Goal: Transaction & Acquisition: Purchase product/service

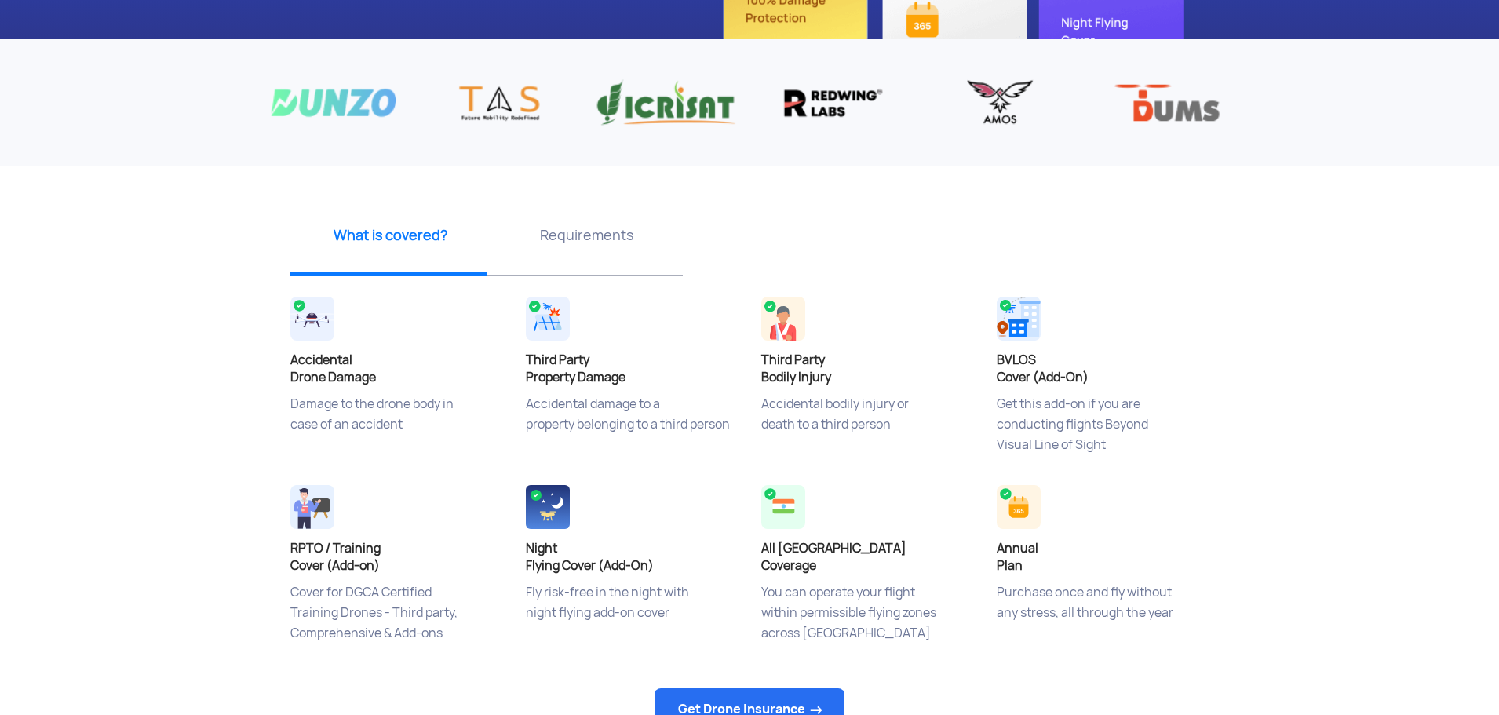
scroll to position [392, 0]
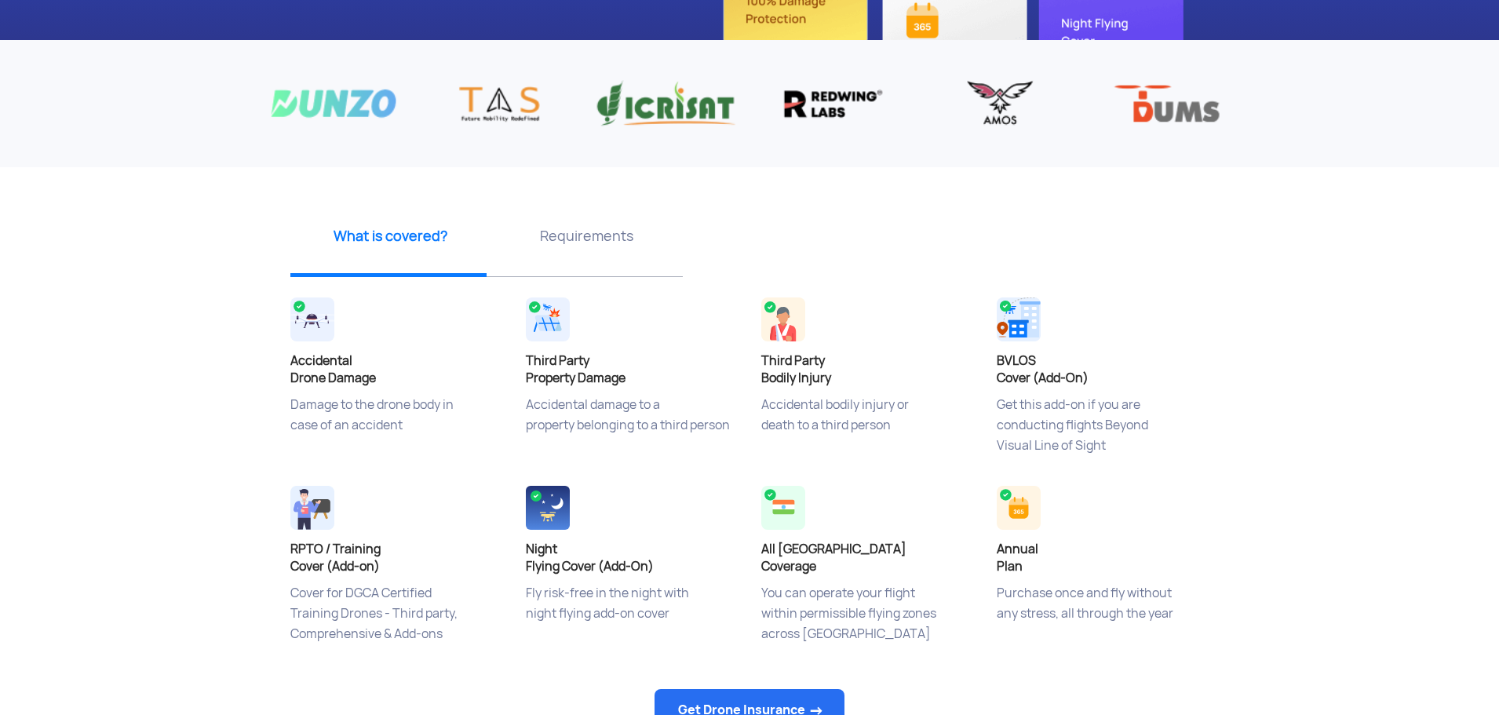
click at [625, 241] on p "Requirements" at bounding box center [586, 236] width 184 height 20
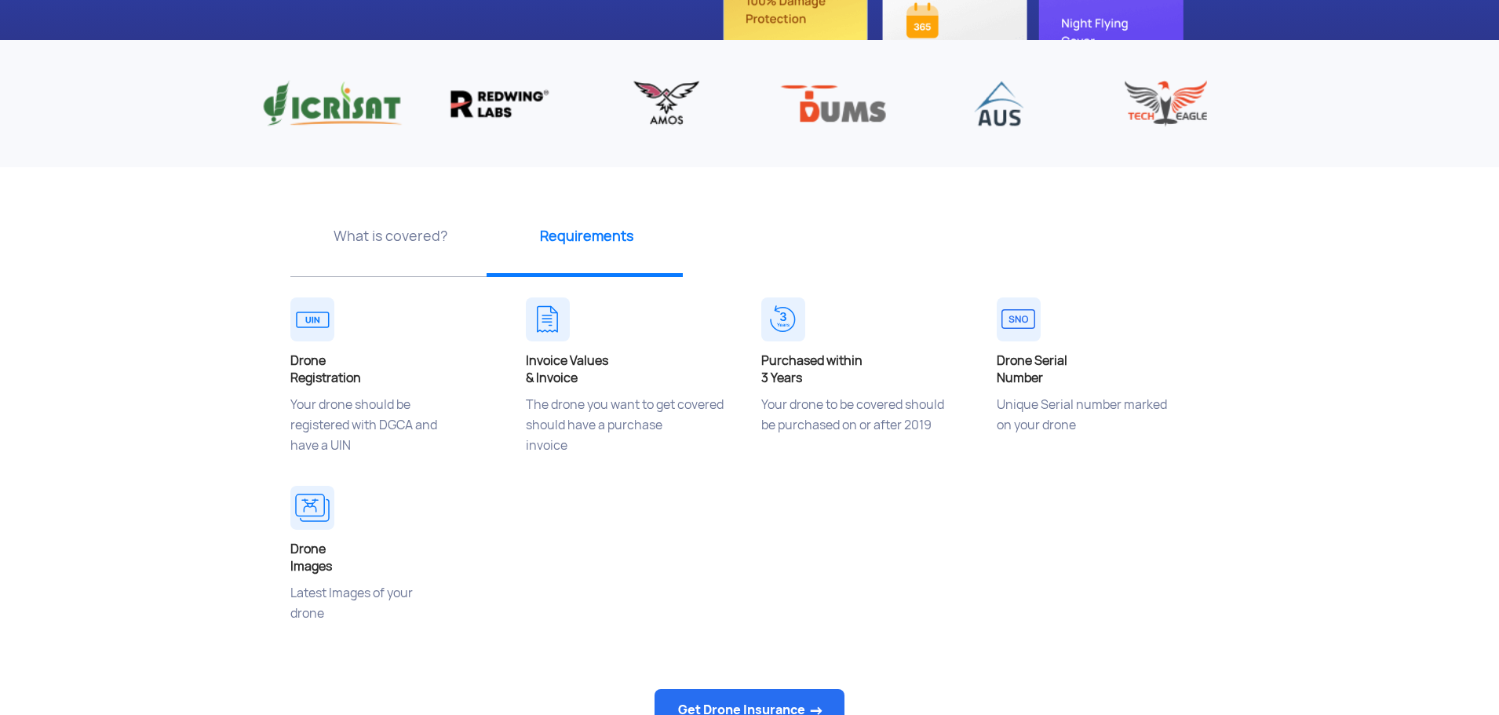
click at [315, 343] on div "Drone Registration Your drone should be registered with DGCA and have a UIN" at bounding box center [396, 387] width 235 height 188
click at [399, 222] on div "What is covered?" at bounding box center [388, 241] width 196 height 71
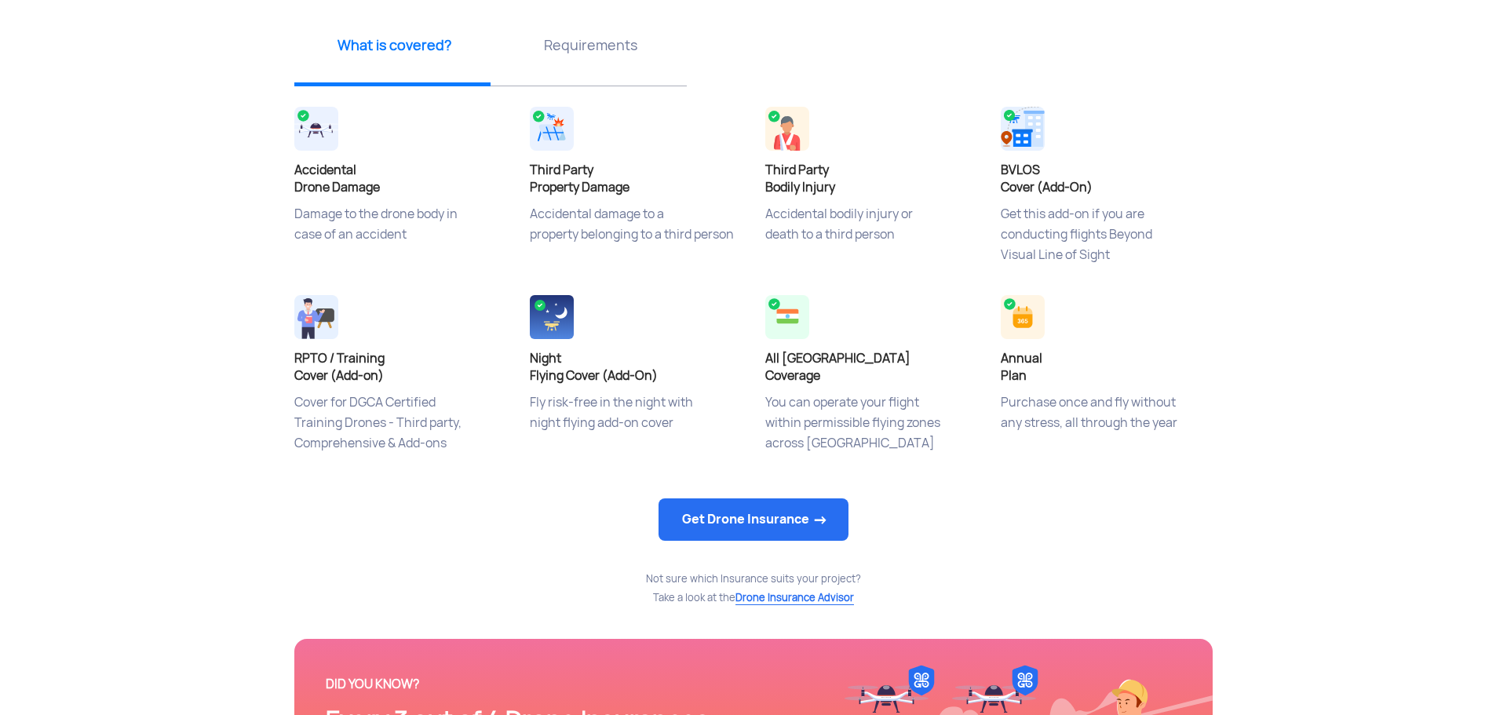
scroll to position [627, 0]
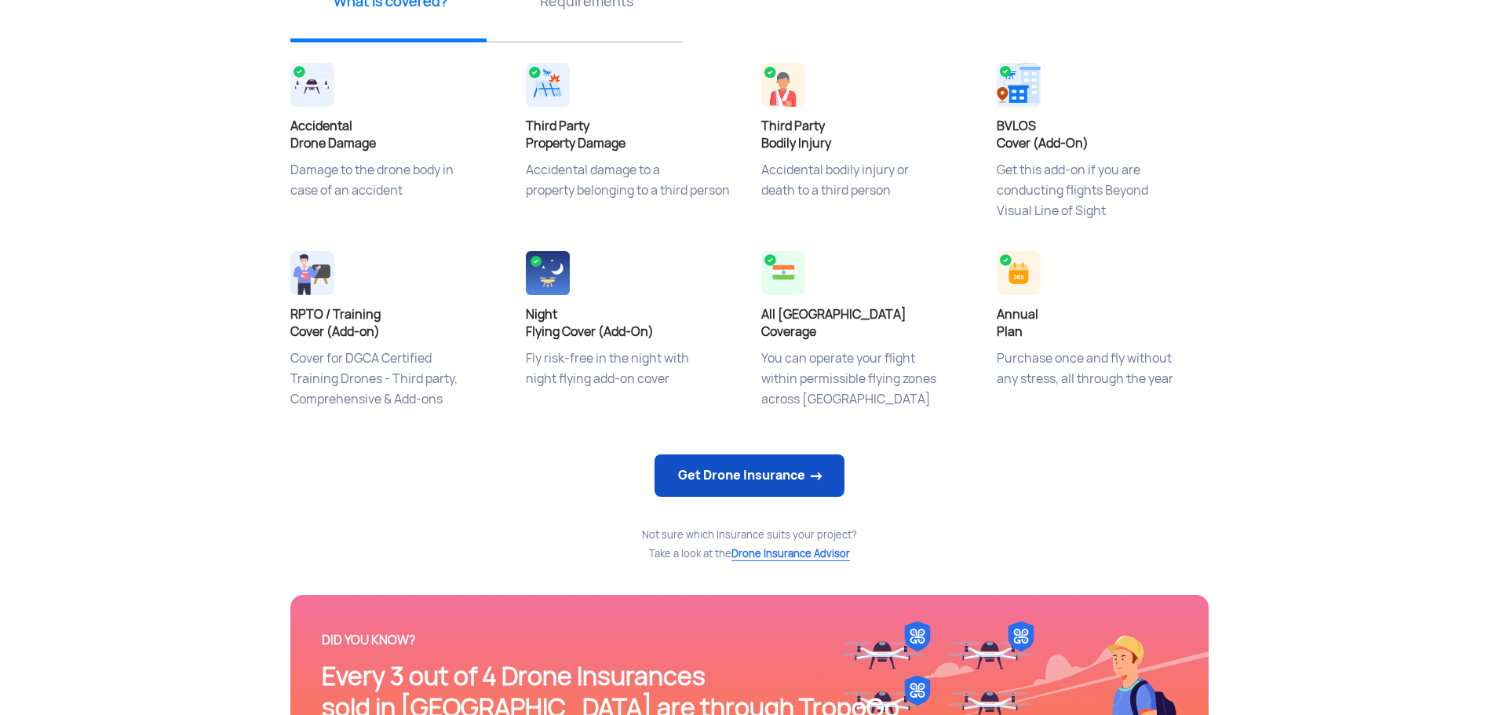
click at [755, 479] on link "Get Drone Insurance" at bounding box center [749, 475] width 190 height 42
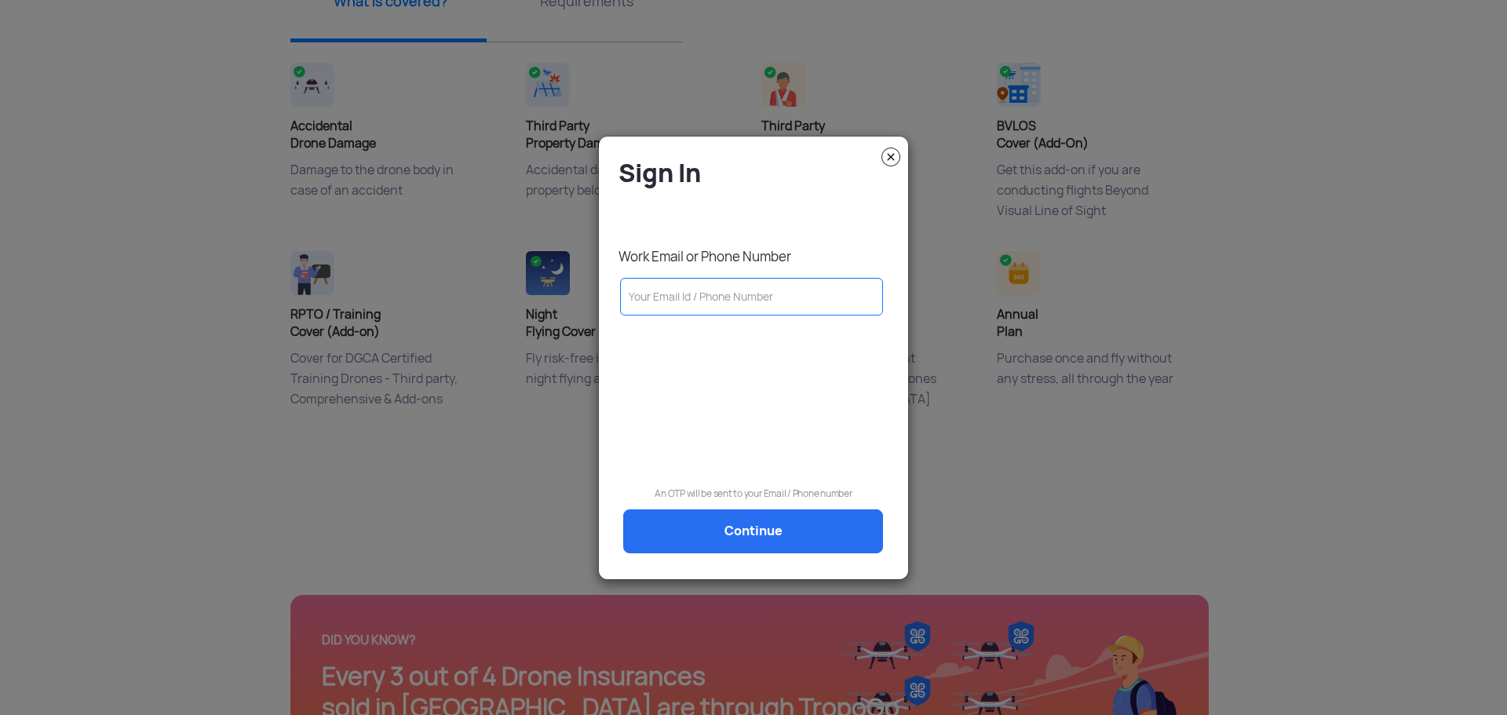
click at [806, 300] on input "text" at bounding box center [751, 297] width 263 height 38
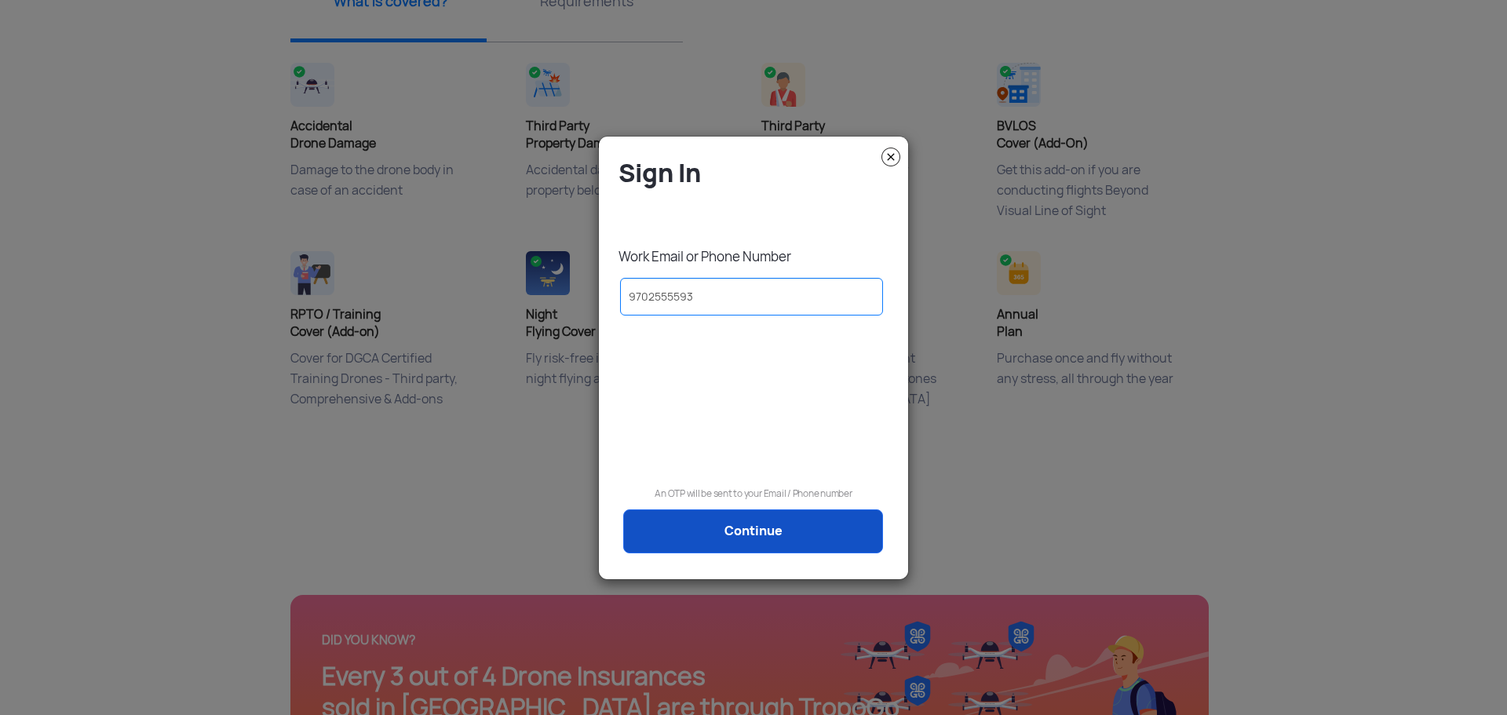
type input "9702555593"
click at [790, 528] on link "Continue" at bounding box center [753, 531] width 260 height 44
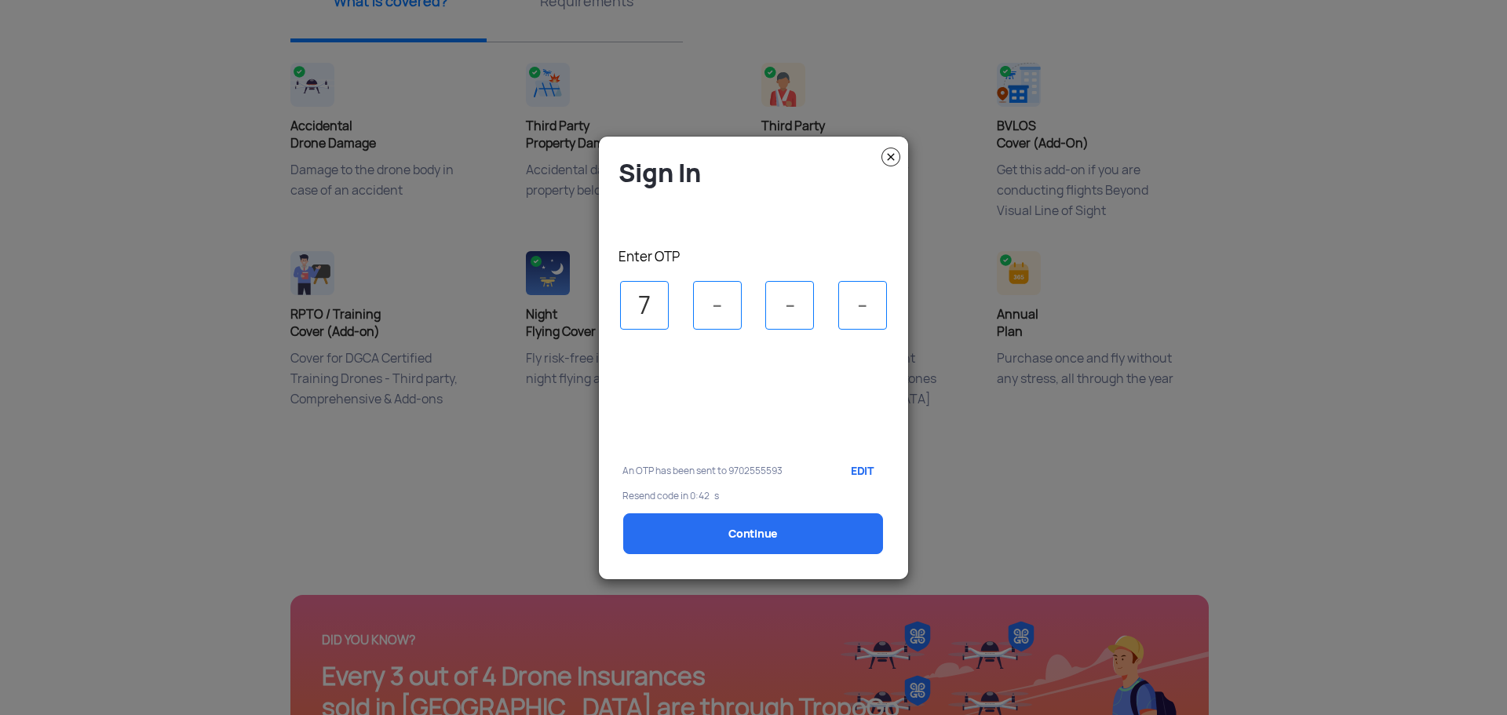
type input "7"
type input "2"
type input "8"
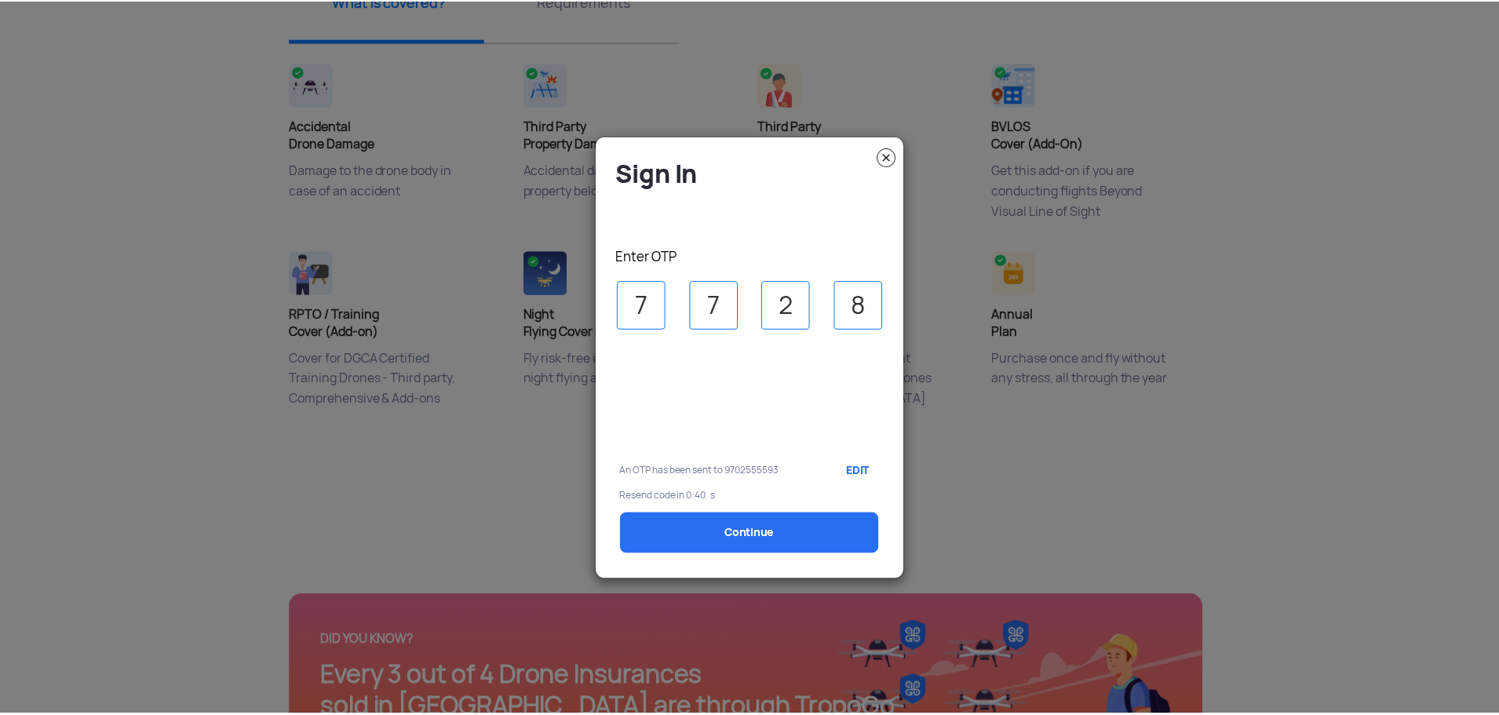
scroll to position [573, 0]
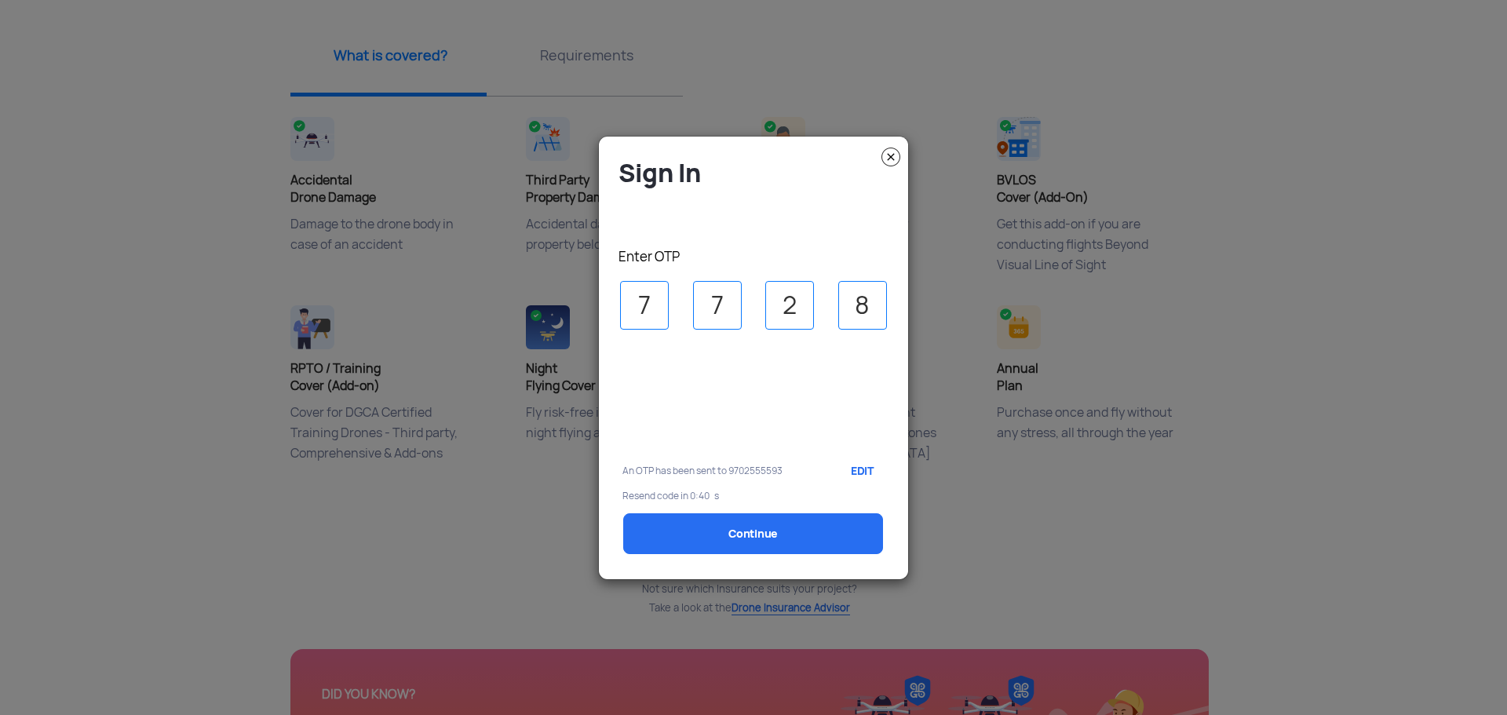
select select "1000000"
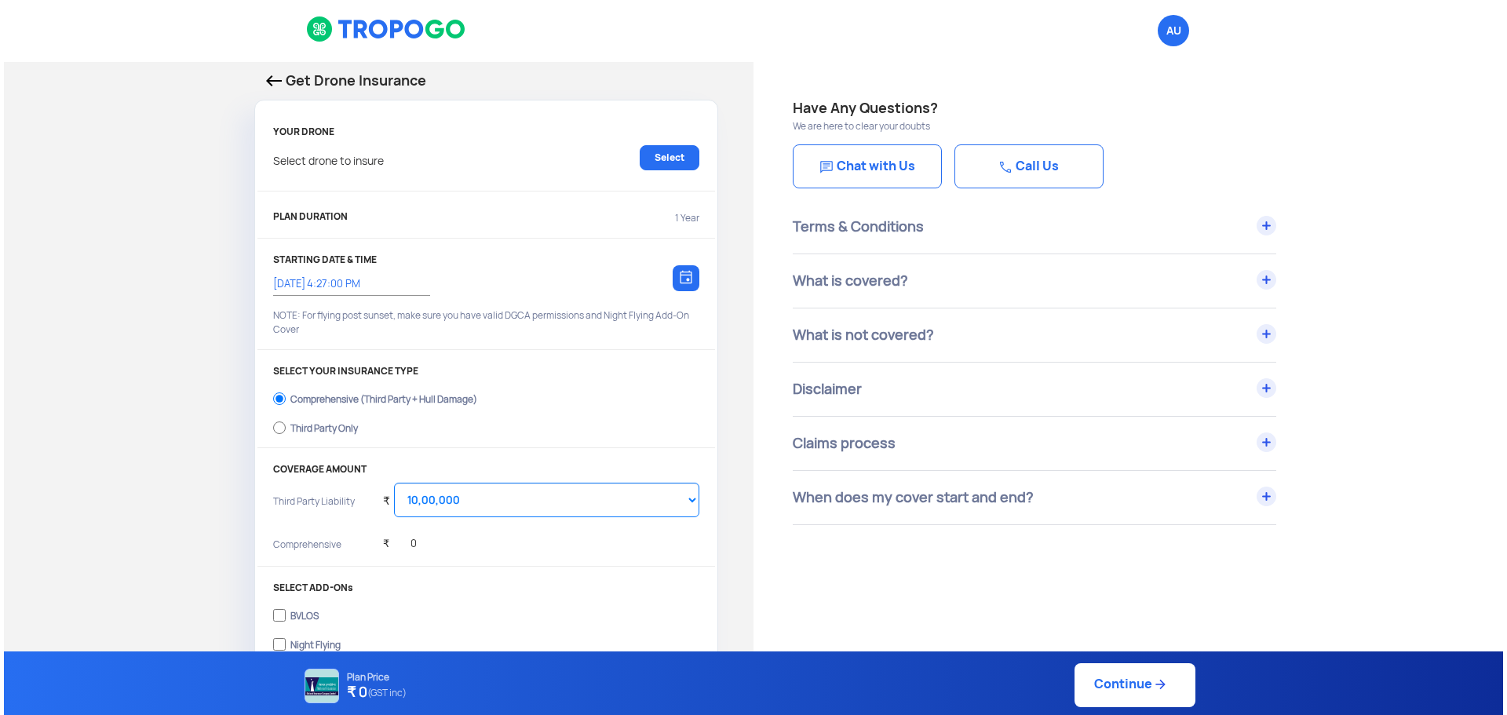
scroll to position [0, 0]
click at [676, 161] on link "Select" at bounding box center [666, 158] width 60 height 25
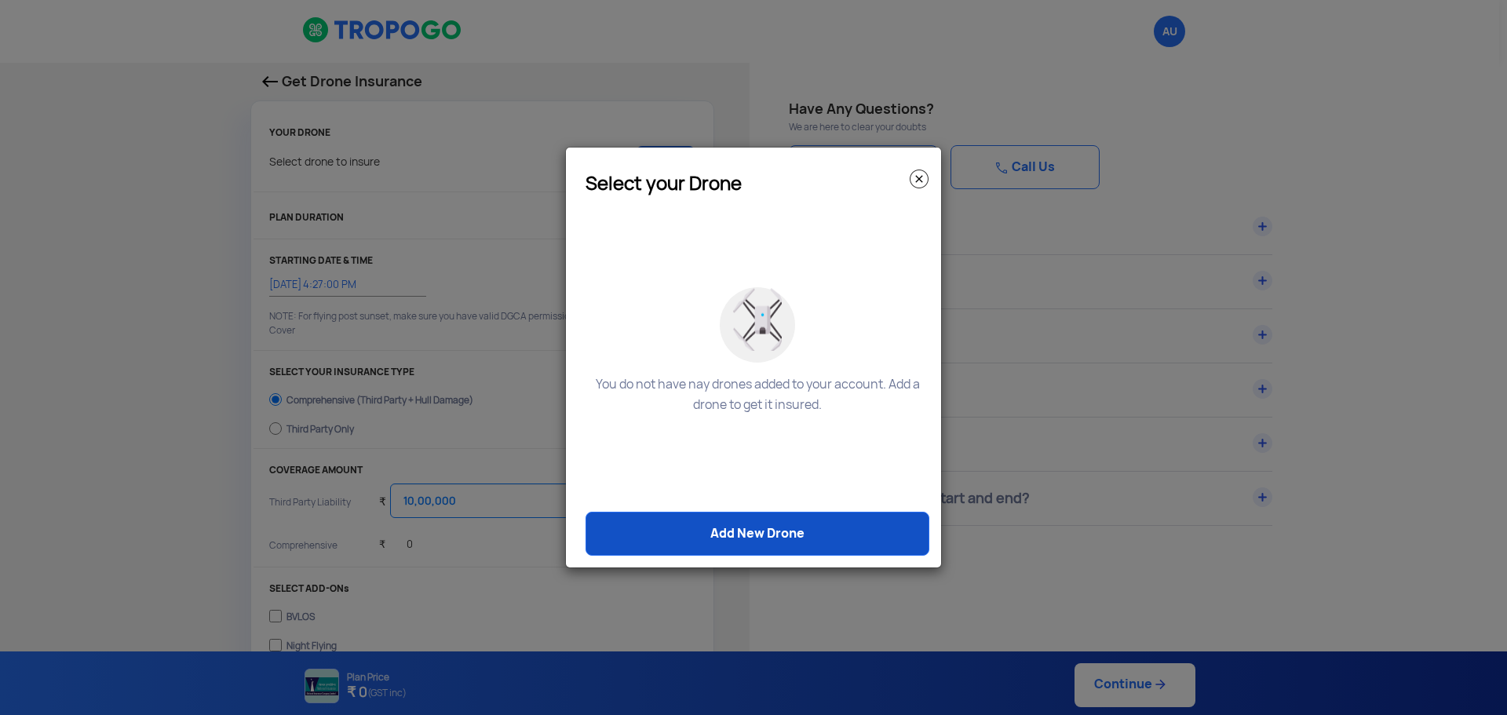
click at [797, 532] on link "Add New Drone" at bounding box center [757, 534] width 344 height 44
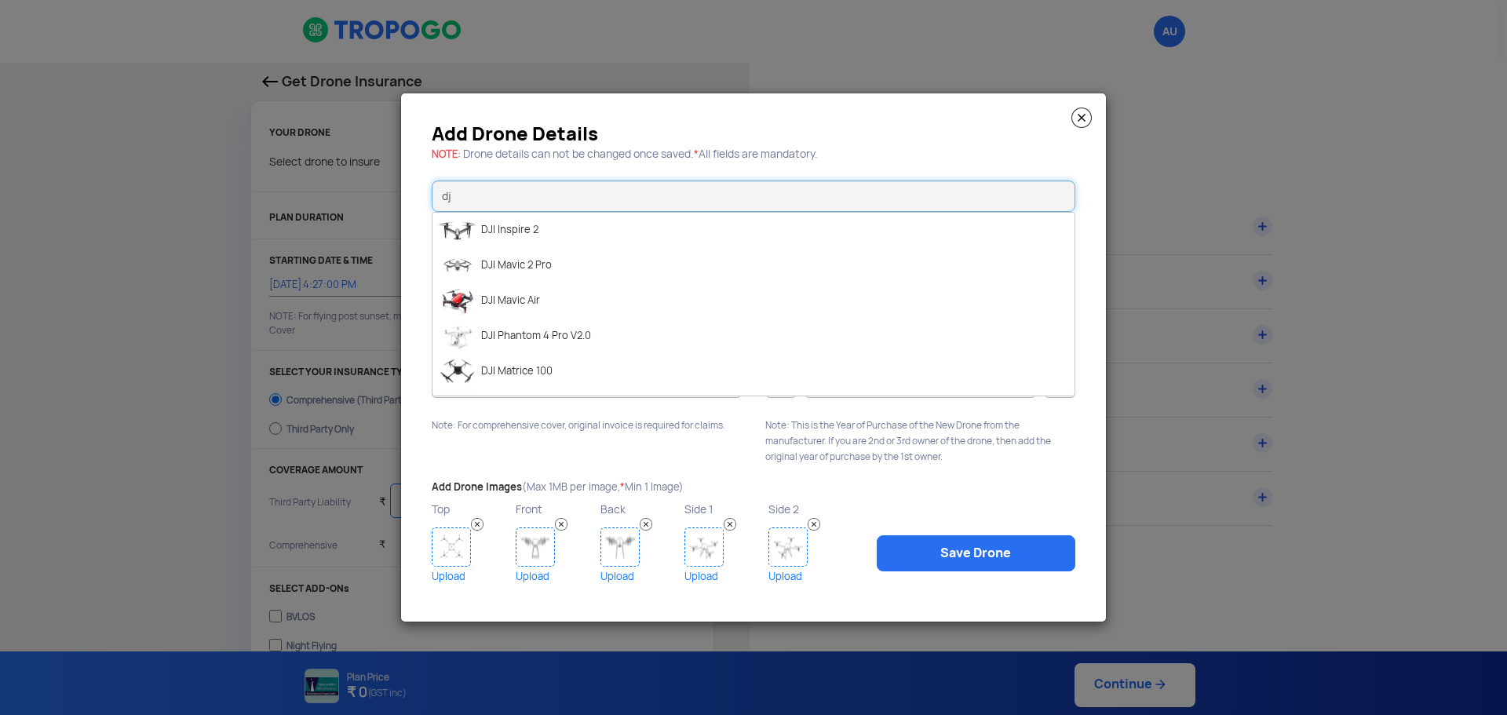
type input "d"
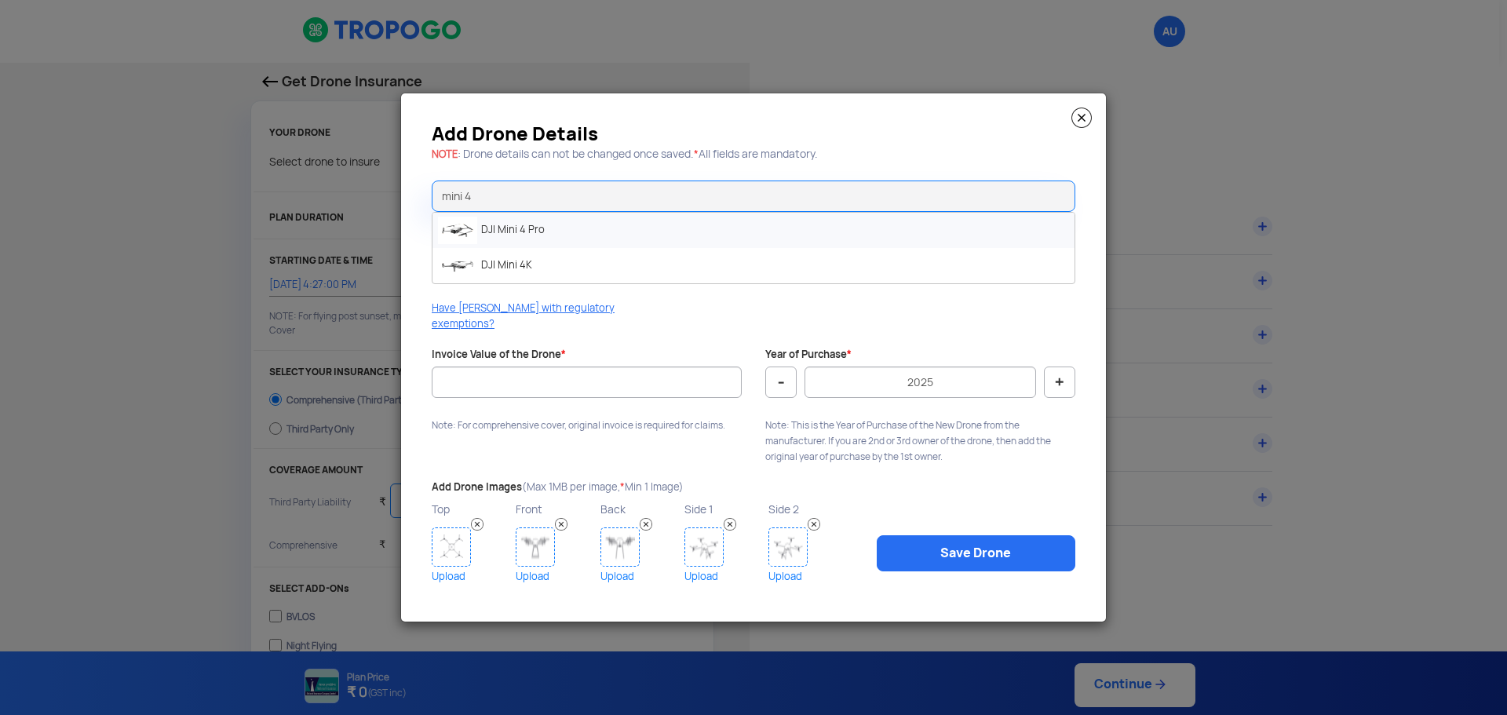
click at [618, 243] on li "DJI Mini 4 Pro" at bounding box center [753, 230] width 642 height 35
type input "DJI Mini 4 Pro"
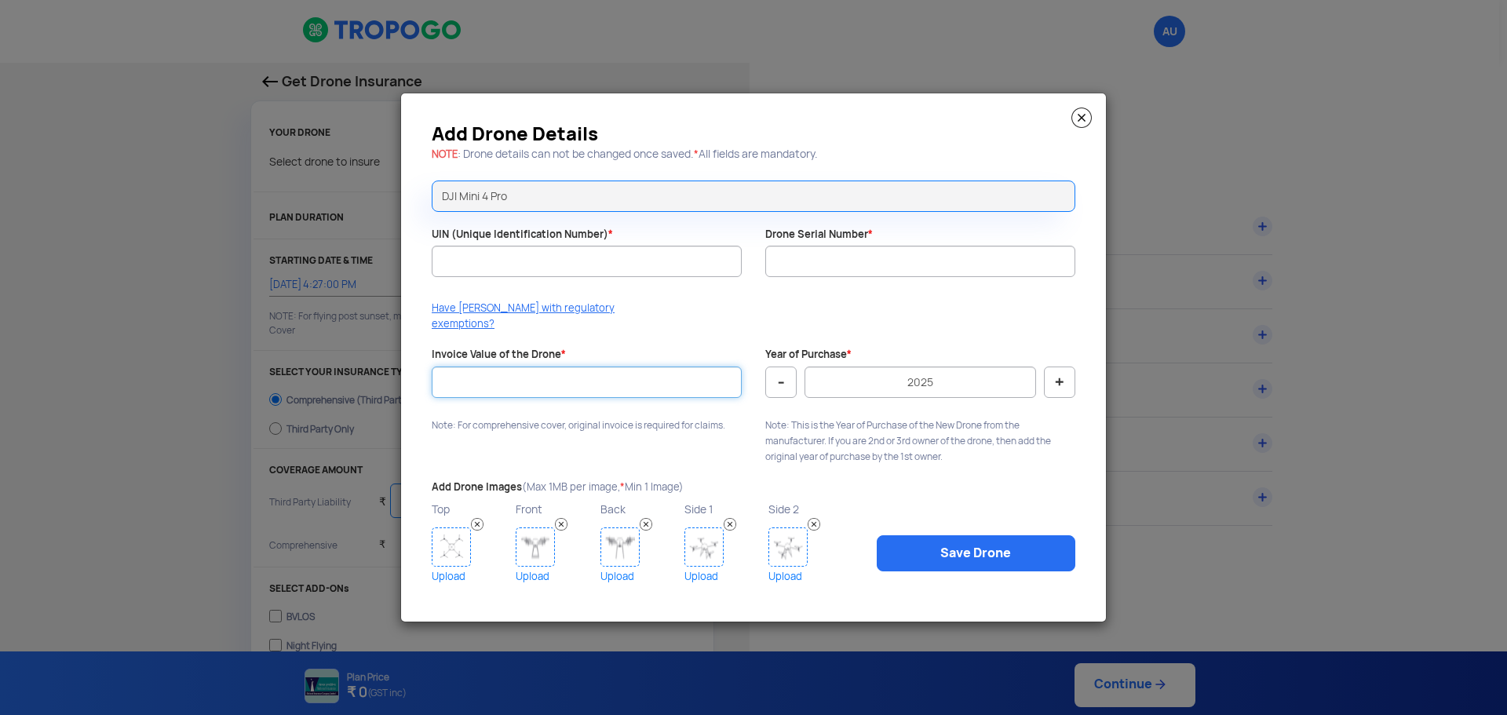
click at [588, 370] on input "Invoice Value of the Drone *" at bounding box center [587, 381] width 310 height 31
type input "110000"
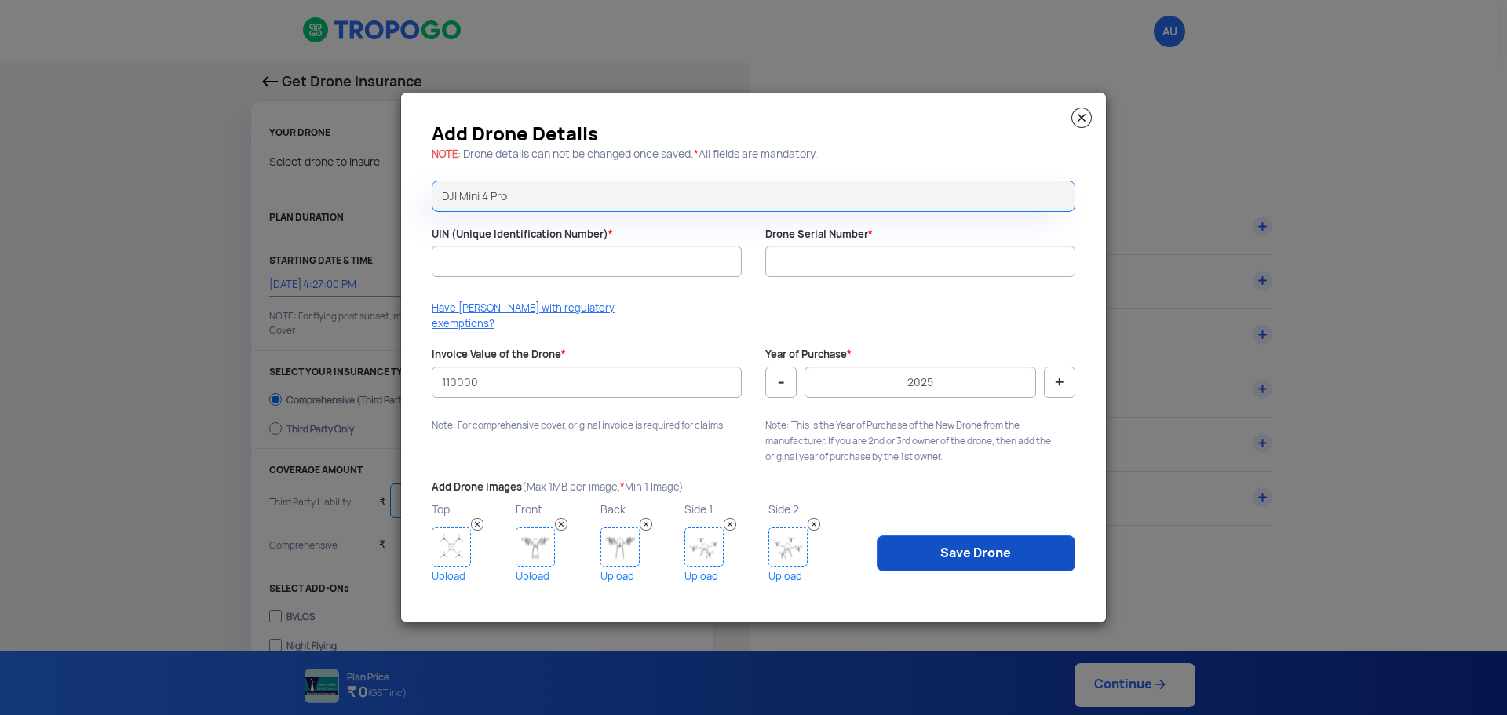
click at [940, 535] on link "Save Drone" at bounding box center [976, 553] width 199 height 36
click at [1081, 123] on img at bounding box center [1081, 118] width 20 height 20
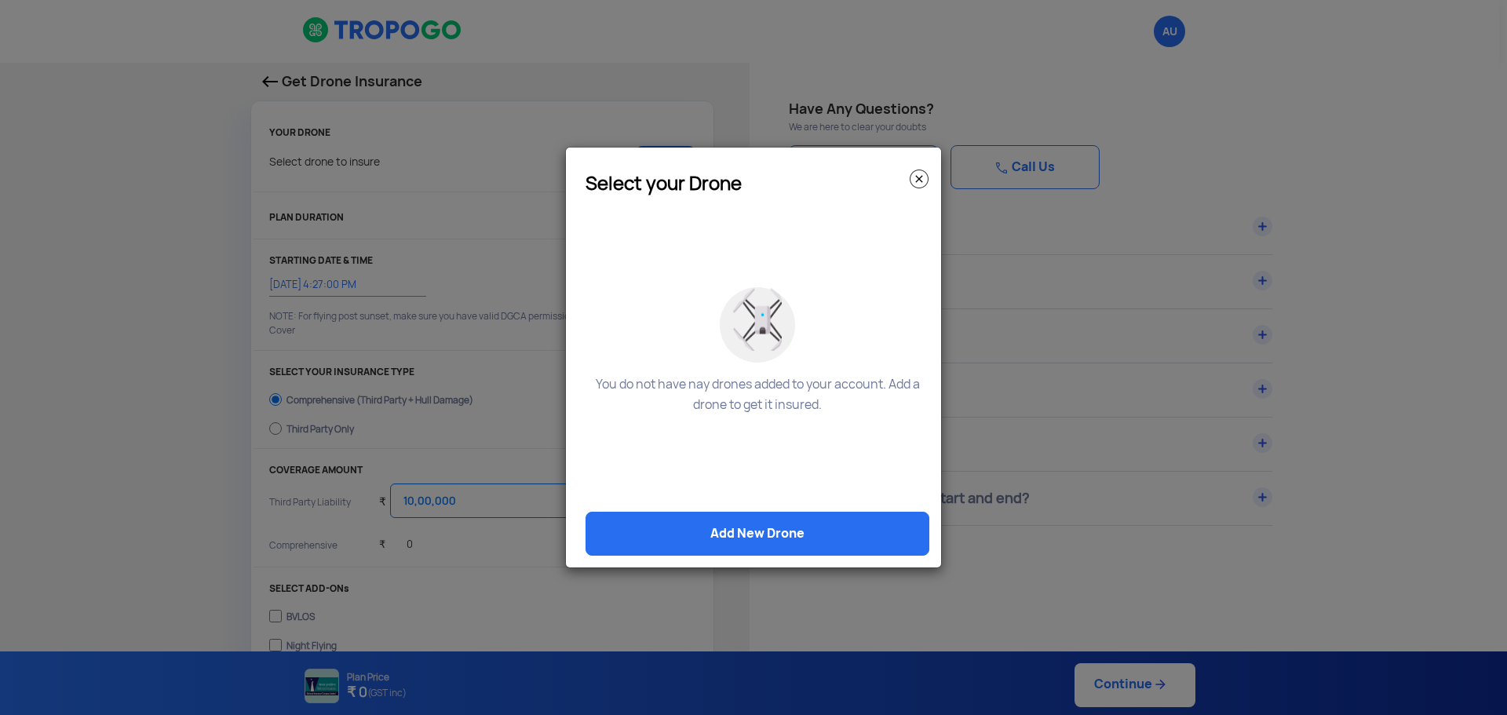
click at [925, 184] on img at bounding box center [919, 179] width 19 height 19
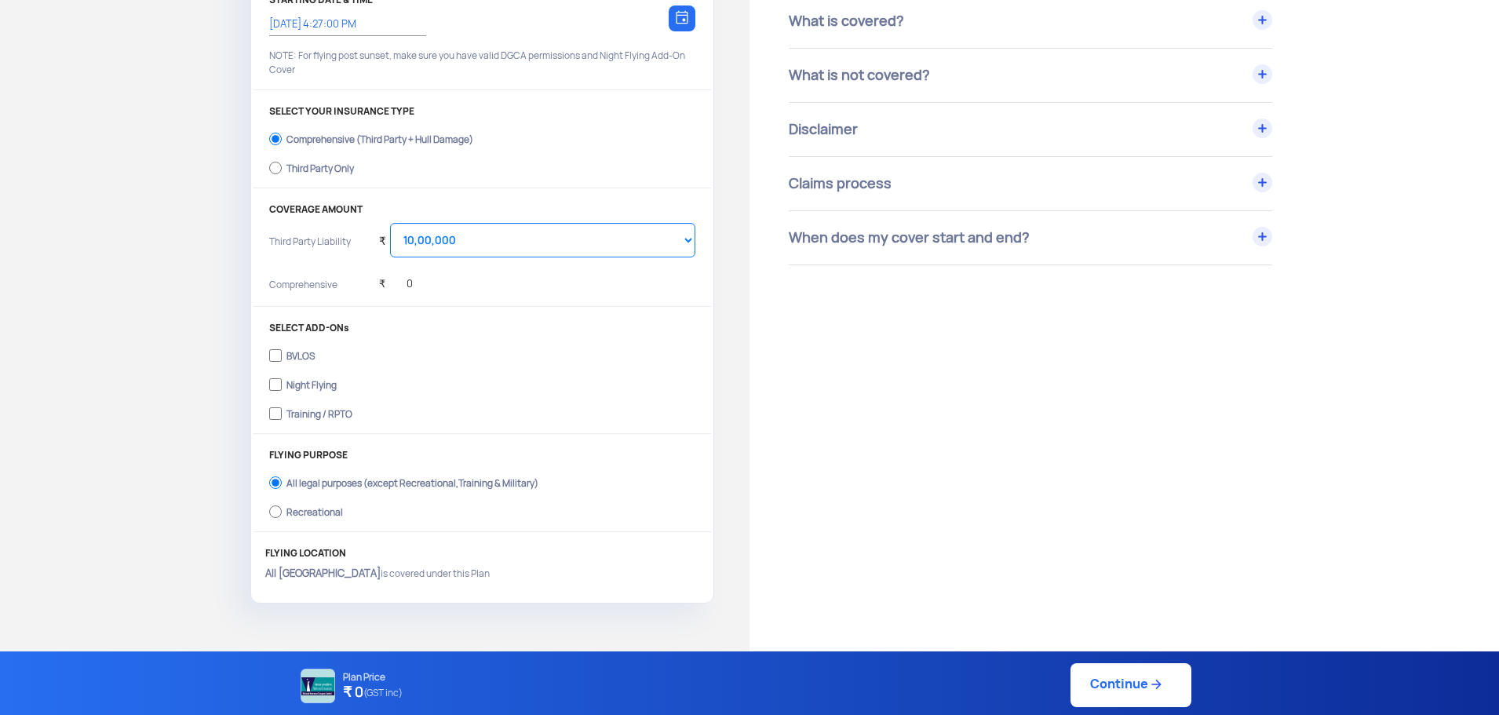
scroll to position [253, 0]
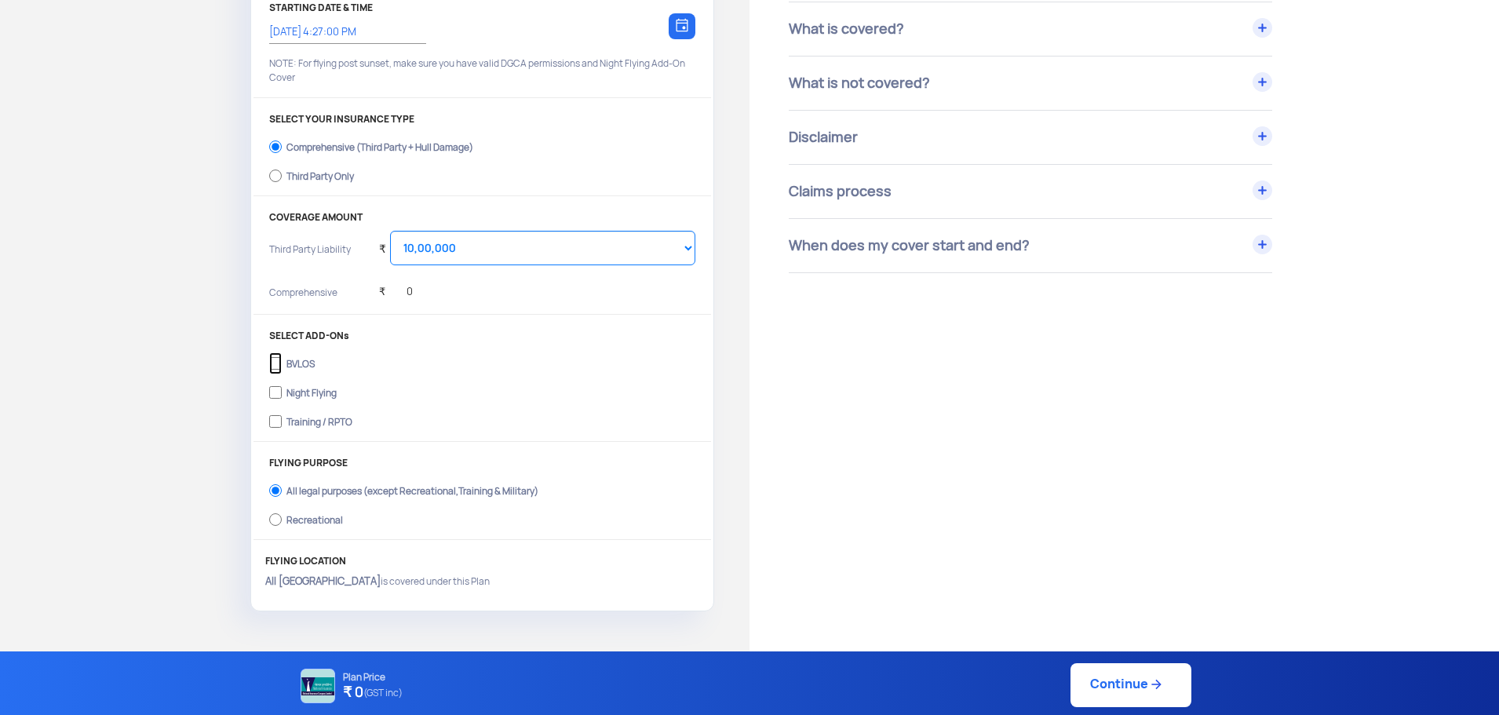
click at [272, 367] on input "BVLOS" at bounding box center [275, 363] width 13 height 22
checkbox input "true"
drag, startPoint x: 274, startPoint y: 395, endPoint x: 274, endPoint y: 420, distance: 25.1
click at [274, 396] on input "Night Flying" at bounding box center [275, 392] width 13 height 22
checkbox input "true"
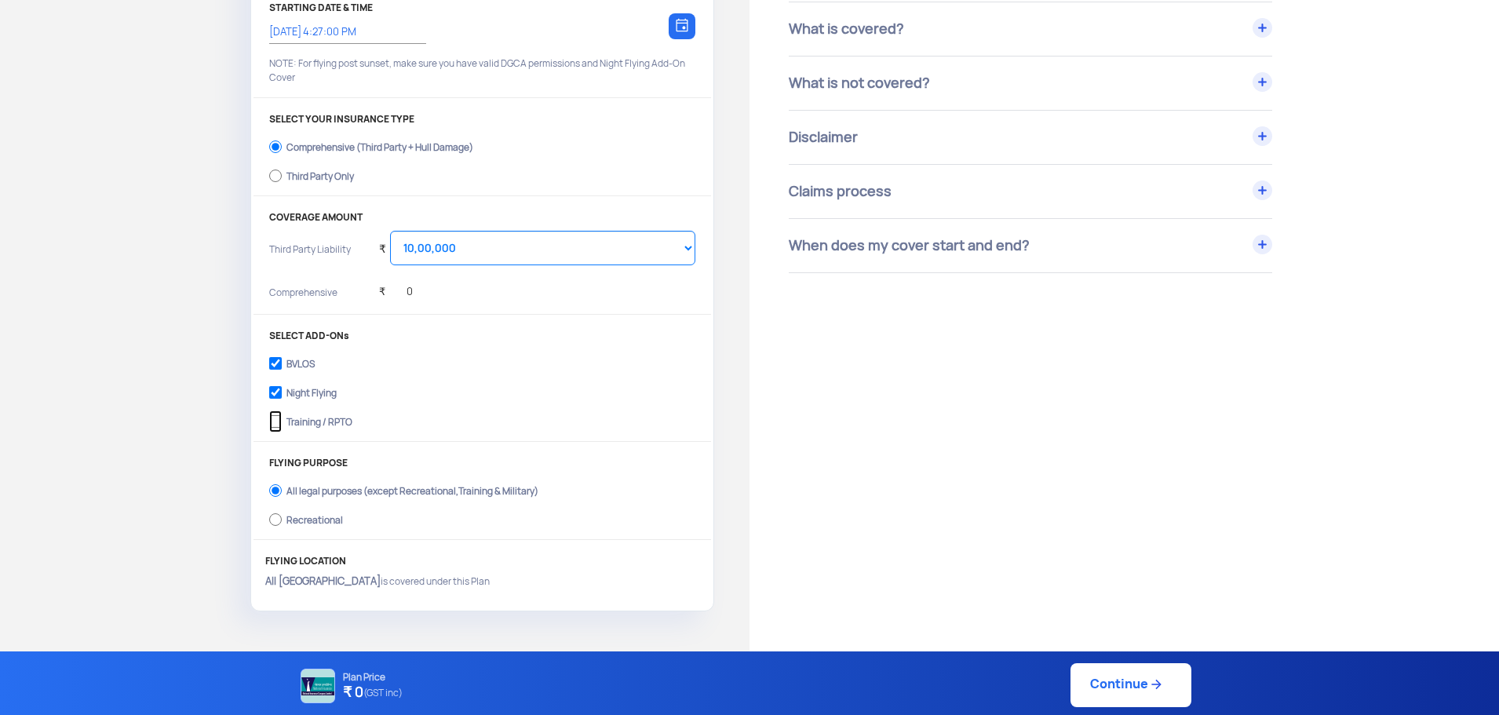
click at [274, 422] on input "Training / RPTO" at bounding box center [275, 421] width 13 height 22
checkbox input "true"
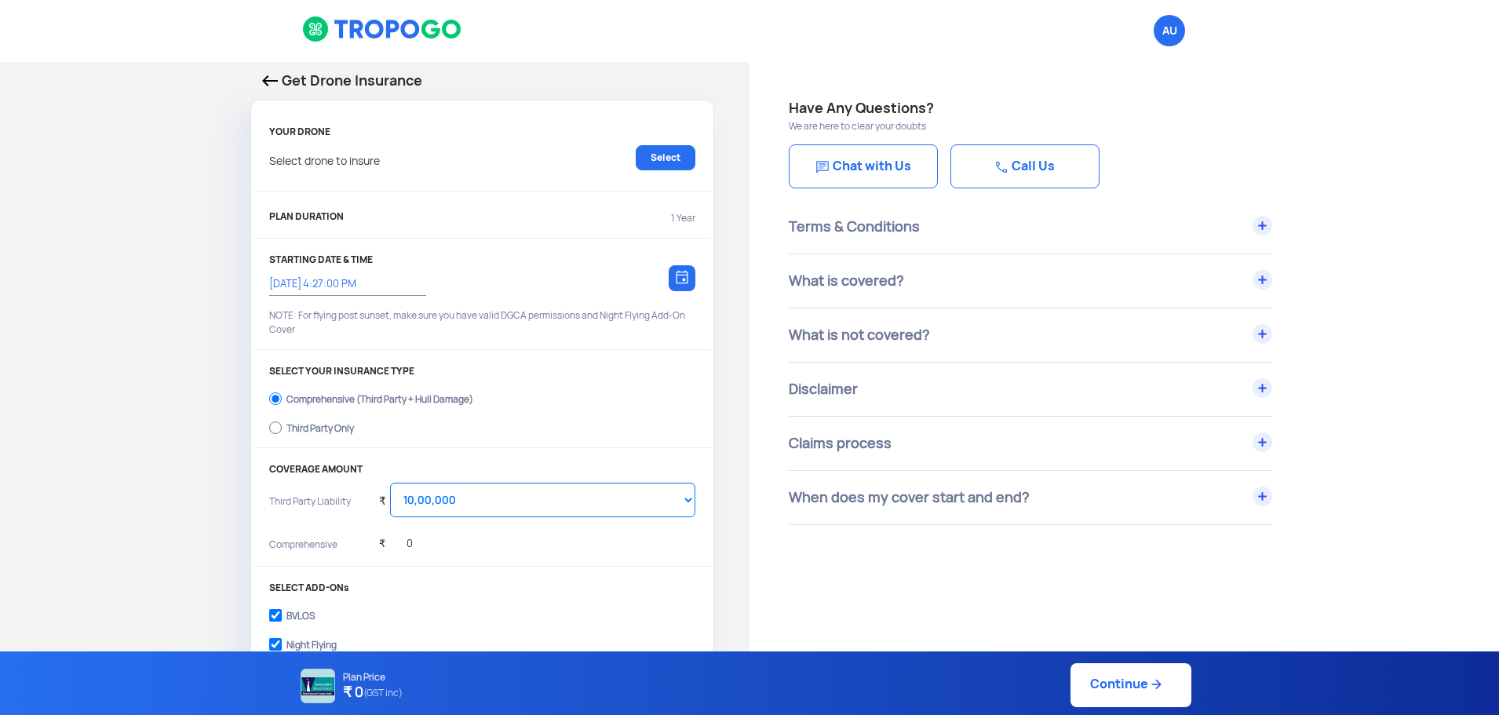
scroll to position [0, 0]
